Goal: Transaction & Acquisition: Purchase product/service

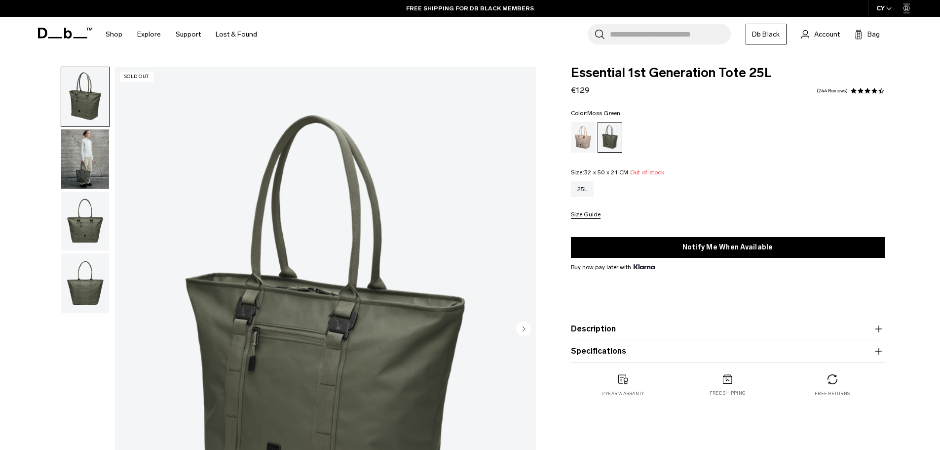
click at [83, 159] on img "button" at bounding box center [85, 158] width 48 height 59
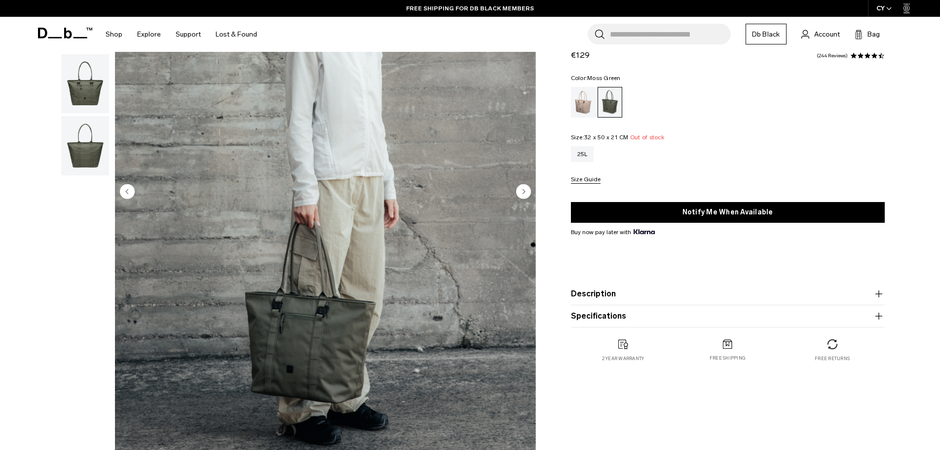
scroll to position [148, 0]
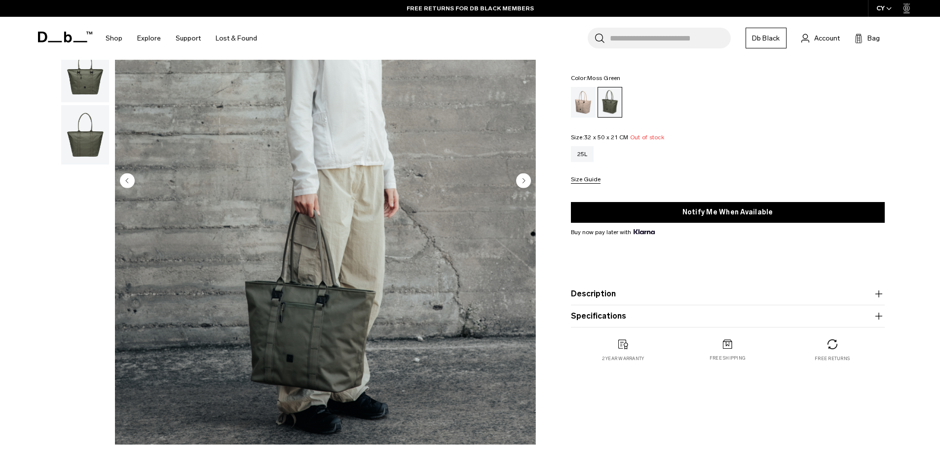
click at [81, 76] on img "button" at bounding box center [85, 72] width 48 height 59
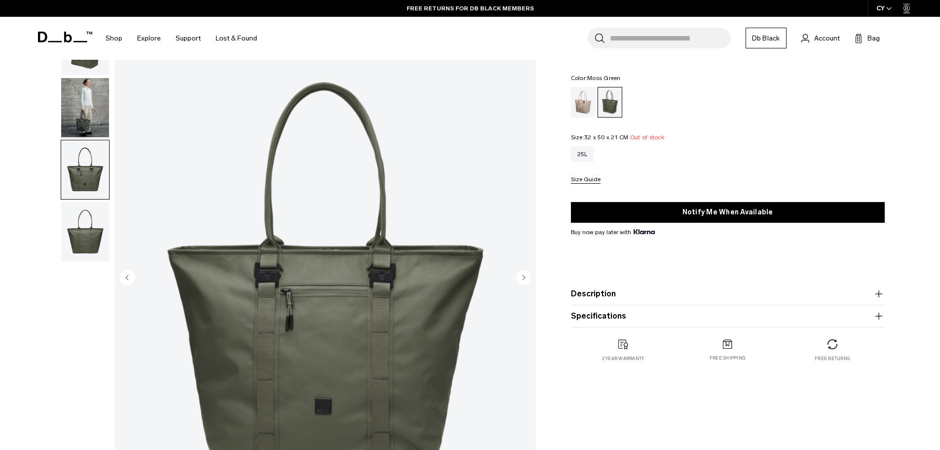
scroll to position [0, 0]
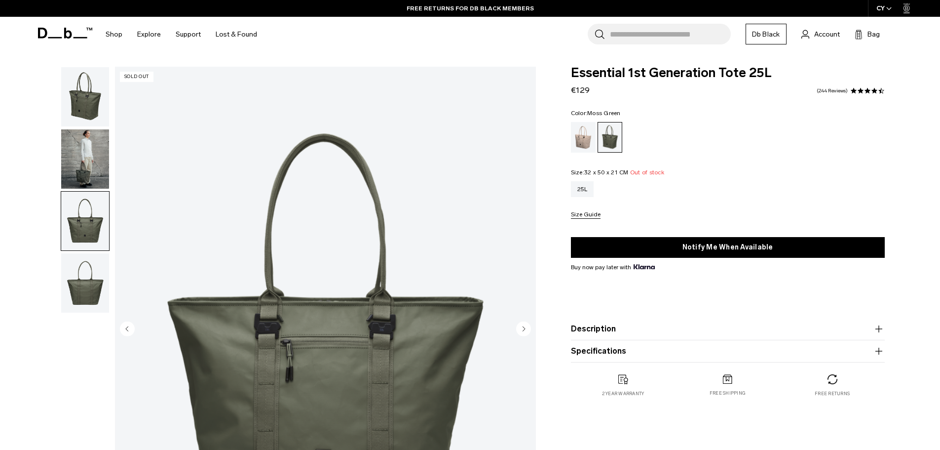
click at [93, 296] on img "button" at bounding box center [85, 282] width 48 height 59
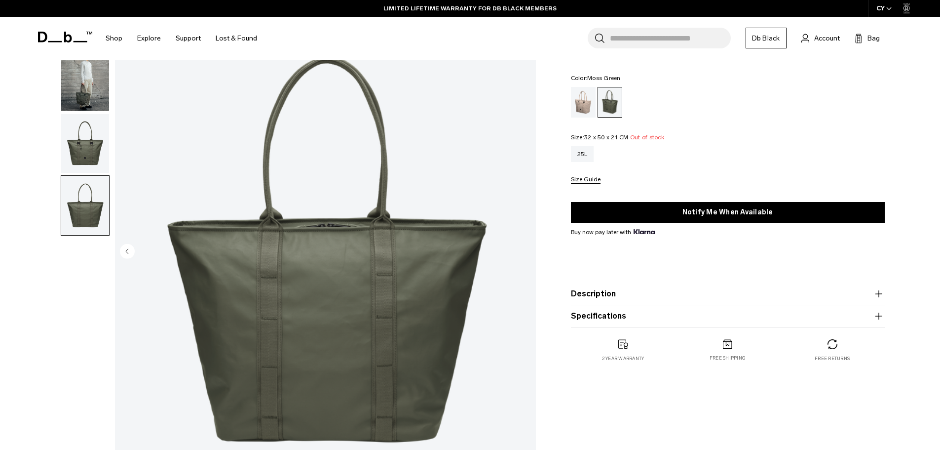
scroll to position [73, 0]
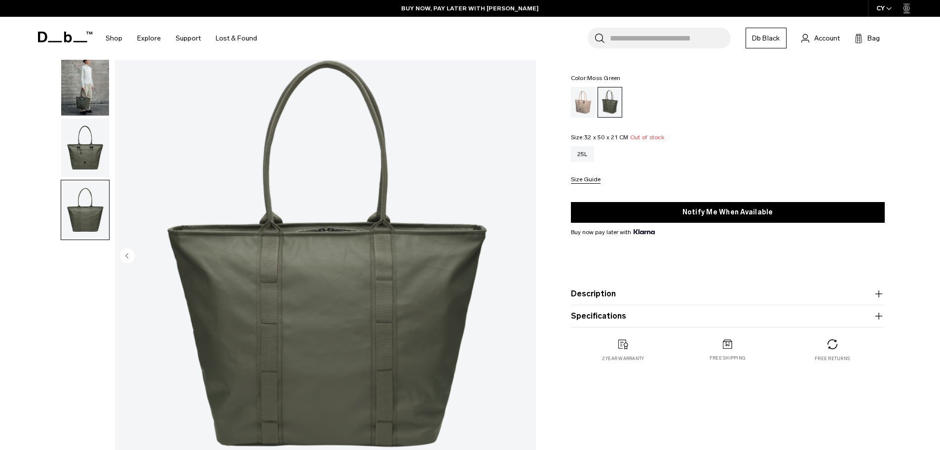
click at [95, 144] on img "button" at bounding box center [85, 147] width 48 height 59
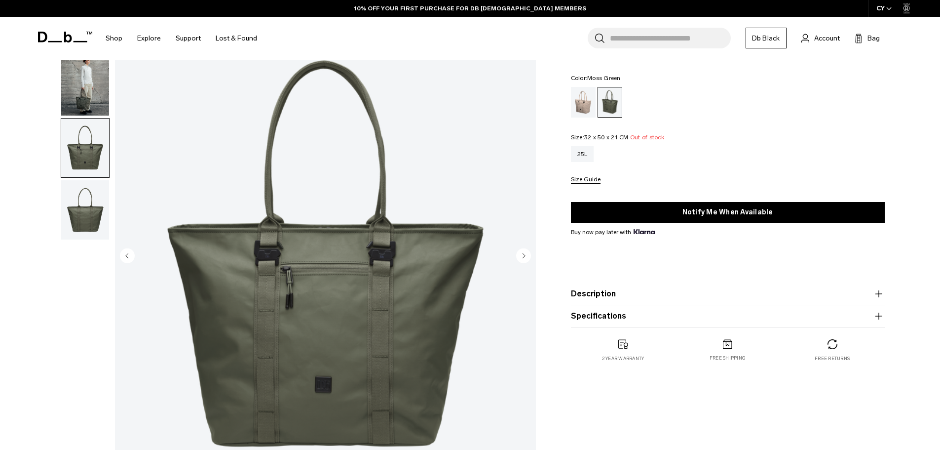
click at [87, 218] on img "button" at bounding box center [85, 209] width 48 height 59
